Goal: Use online tool/utility: Utilize a website feature to perform a specific function

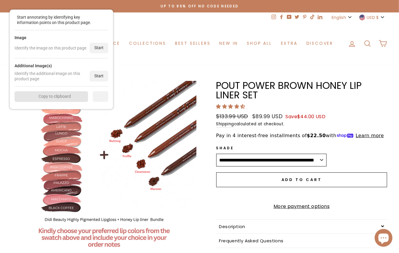
click at [102, 42] on div "Image Identify the image on this product page Start" at bounding box center [62, 44] width 94 height 28
click at [103, 51] on div "Start" at bounding box center [98, 48] width 19 height 11
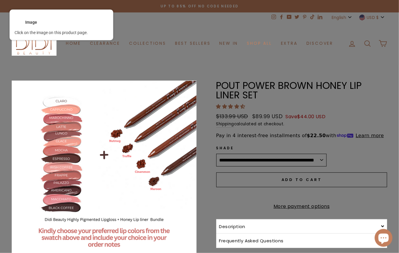
click at [140, 111] on div at bounding box center [103, 172] width 185 height 185
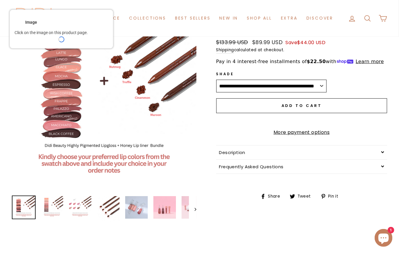
scroll to position [81, 0]
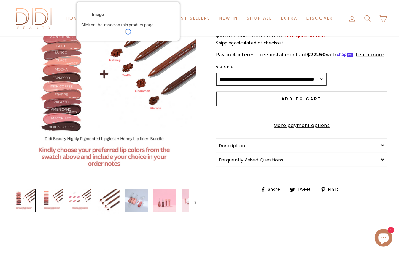
drag, startPoint x: 89, startPoint y: 37, endPoint x: 186, endPoint y: 19, distance: 98.7
click at [178, 23] on div "Image Click on the image on this product page." at bounding box center [128, 21] width 104 height 39
click at [189, 18] on div "Image Click on the image on this product page." at bounding box center [151, 19] width 104 height 39
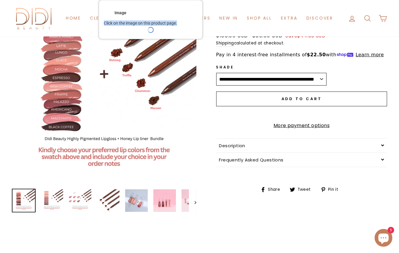
click at [189, 18] on div "Image Click on the image on this product page." at bounding box center [151, 19] width 104 height 39
click at [195, 15] on div "Image" at bounding box center [151, 13] width 94 height 8
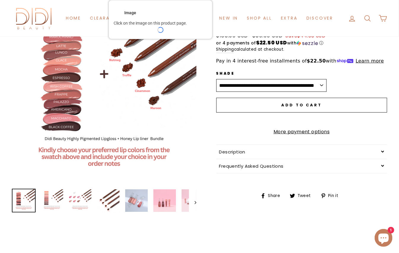
drag, startPoint x: 173, startPoint y: 17, endPoint x: 183, endPoint y: 18, distance: 9.6
click at [183, 18] on div "Image Click on the image on this product page." at bounding box center [160, 19] width 104 height 39
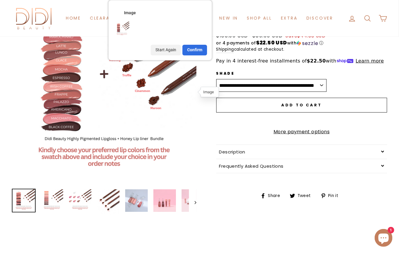
click at [181, 18] on div "Image Start Again Confirm" at bounding box center [160, 30] width 104 height 60
click at [196, 47] on div "Confirm" at bounding box center [192, 50] width 25 height 11
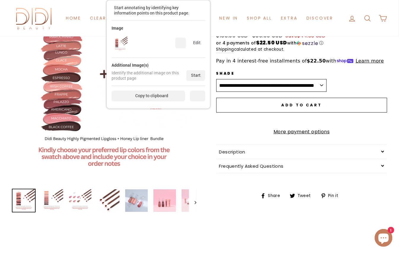
click at [201, 82] on div "Additional Image(s) Identify the additional image on this product page Start" at bounding box center [158, 72] width 94 height 28
click at [199, 74] on div "Start" at bounding box center [195, 75] width 19 height 11
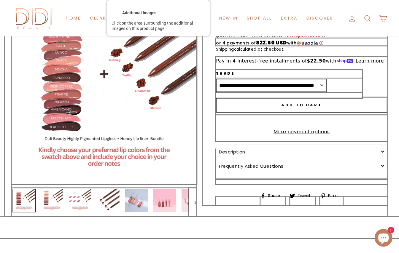
click at [159, 207] on div at bounding box center [103, 202] width 185 height 28
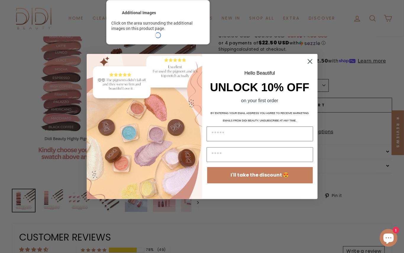
click at [310, 62] on icon "Close dialog" at bounding box center [310, 62] width 4 height 4
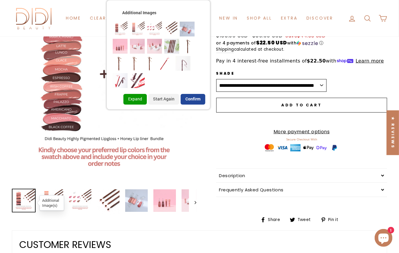
scroll to position [0, 0]
click at [197, 101] on div "Confirm" at bounding box center [192, 99] width 25 height 11
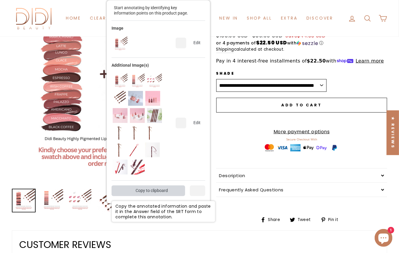
click at [161, 194] on div "Copy to clipboard" at bounding box center [147, 190] width 73 height 11
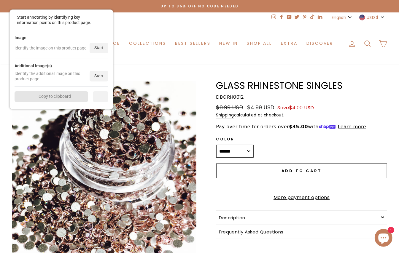
click at [105, 46] on div "Start" at bounding box center [98, 48] width 19 height 11
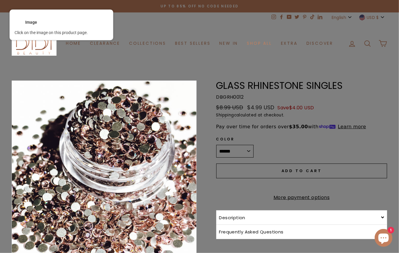
click at [139, 131] on div at bounding box center [103, 203] width 185 height 247
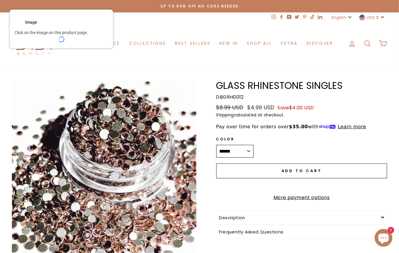
scroll to position [193, 0]
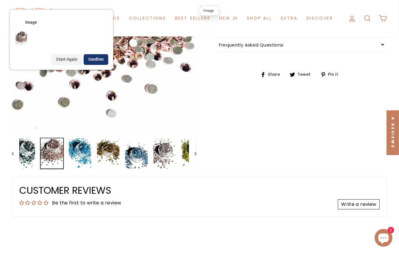
click at [102, 56] on div "Confirm" at bounding box center [96, 59] width 25 height 11
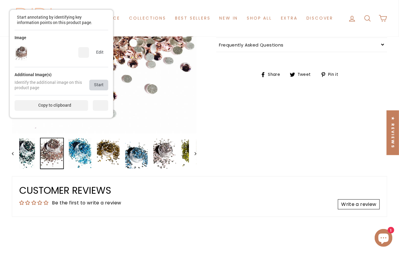
click at [99, 84] on div "Start" at bounding box center [98, 85] width 19 height 11
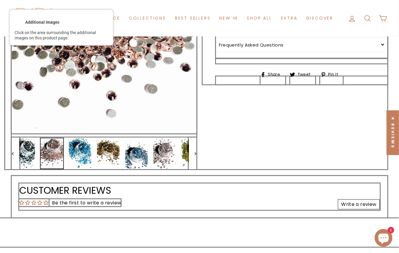
click at [112, 155] on div at bounding box center [103, 153] width 185 height 33
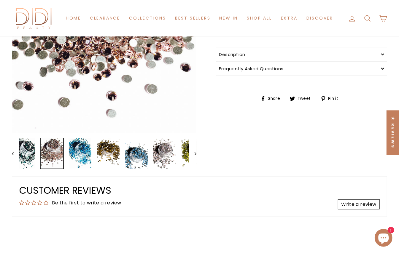
scroll to position [0, 0]
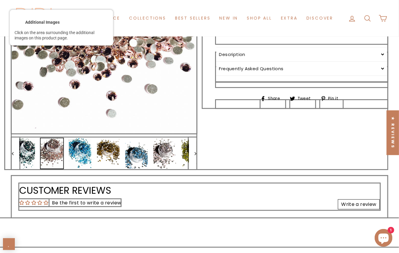
click at [132, 149] on div at bounding box center [103, 153] width 185 height 33
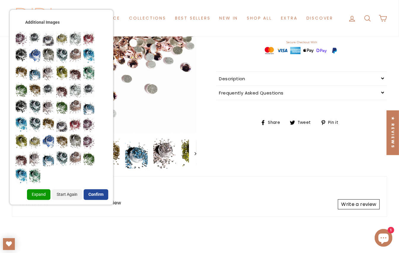
click at [107, 197] on div "Confirm" at bounding box center [96, 194] width 25 height 11
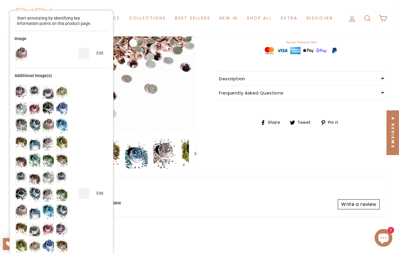
drag, startPoint x: 101, startPoint y: 127, endPoint x: 103, endPoint y: 132, distance: 5.5
click at [103, 132] on div "Edit" at bounding box center [62, 194] width 94 height 226
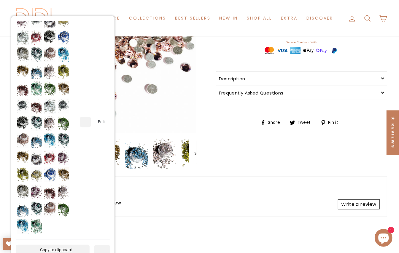
scroll to position [145, 0]
click at [60, 252] on div "Copy to clipboard" at bounding box center [52, 250] width 73 height 11
